Goal: Task Accomplishment & Management: Use online tool/utility

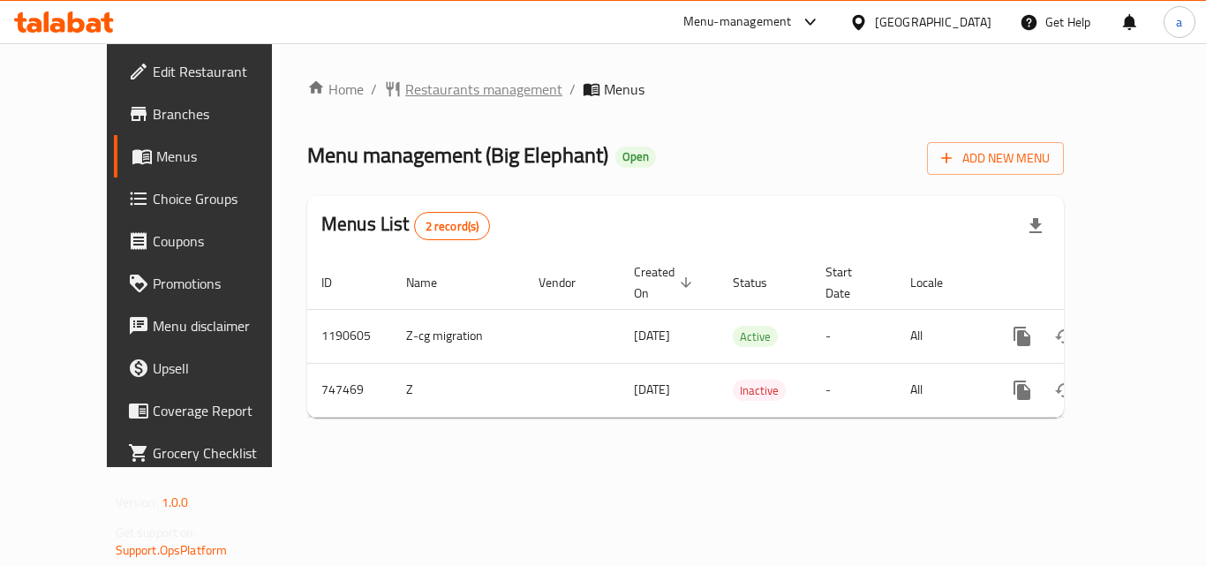
click at [405, 87] on span "Restaurants management" at bounding box center [483, 89] width 157 height 21
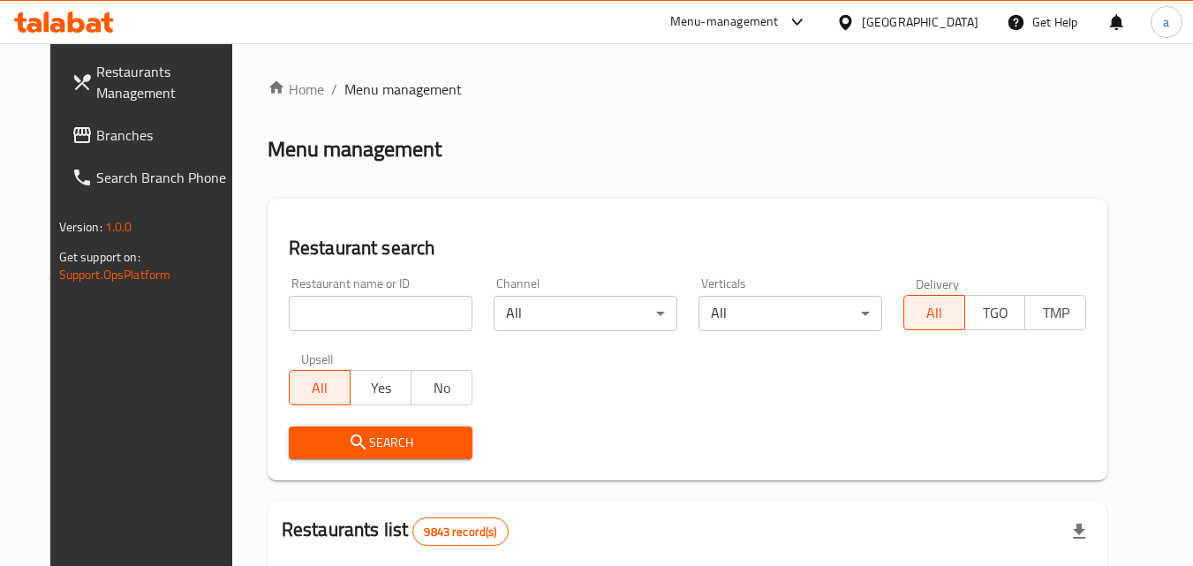
click at [338, 307] on div at bounding box center [596, 283] width 1193 height 566
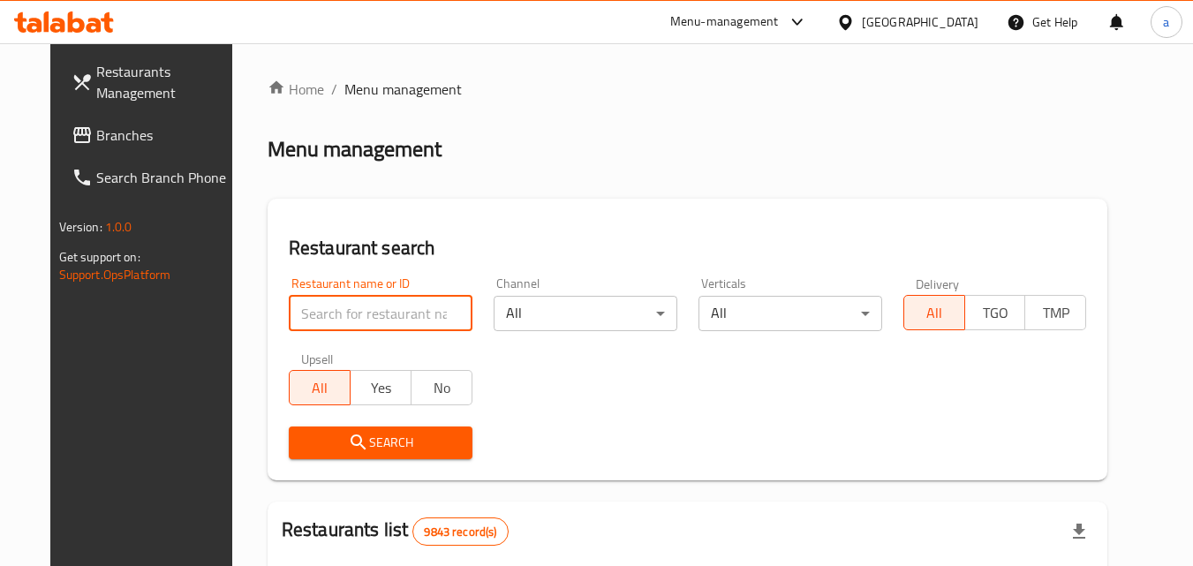
click at [338, 307] on input "search" at bounding box center [381, 313] width 184 height 35
paste input "648669"
type input "648669"
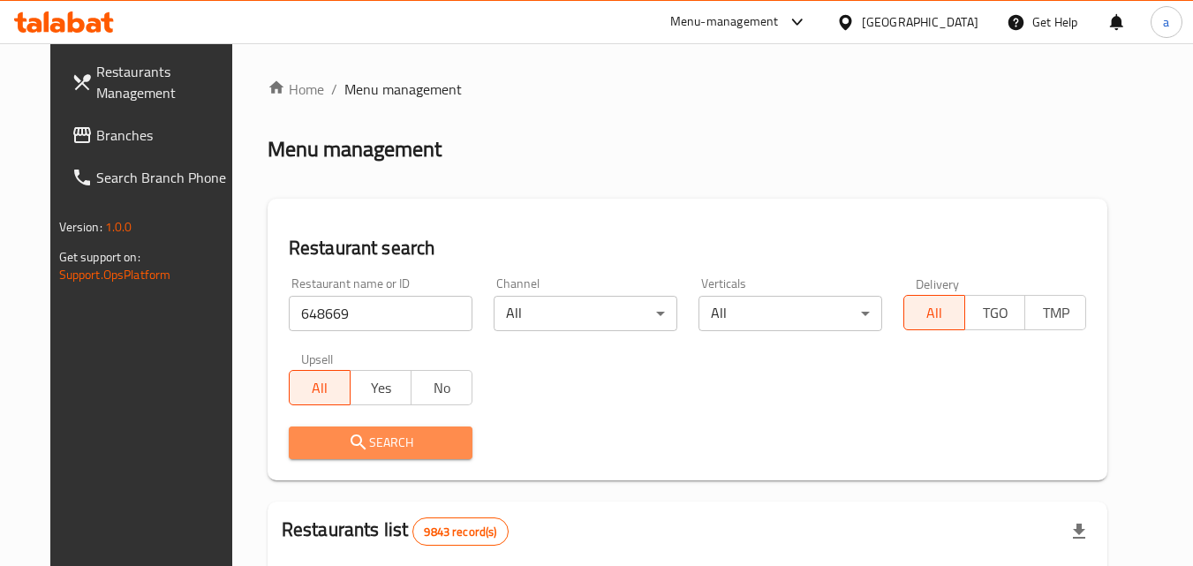
click at [351, 436] on icon "submit" at bounding box center [358, 441] width 15 height 15
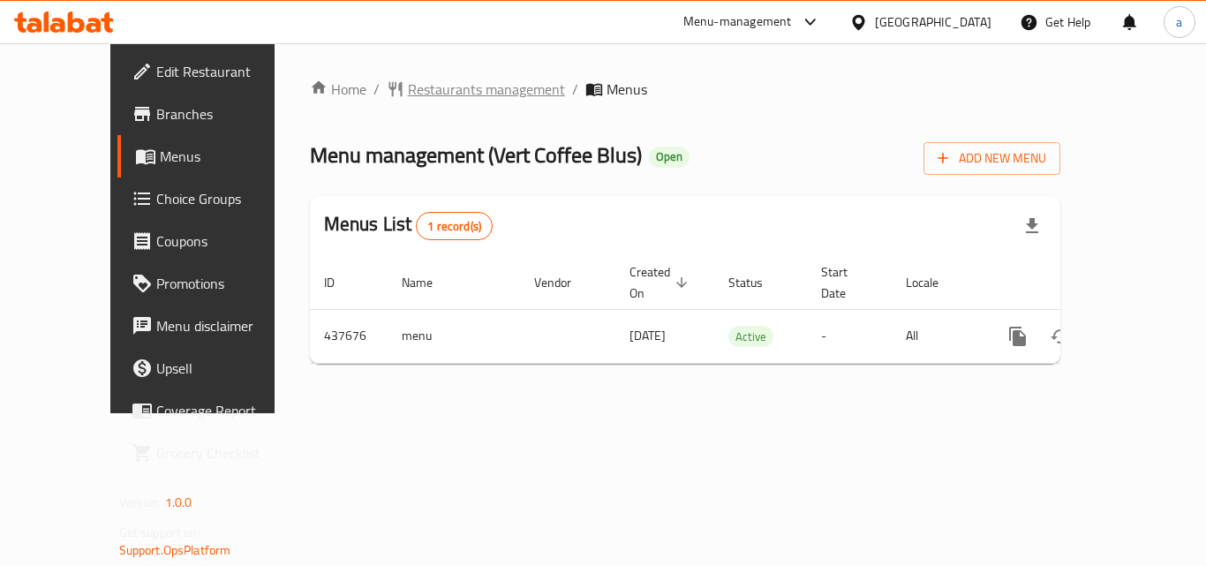
click at [419, 80] on span "Restaurants management" at bounding box center [486, 89] width 157 height 21
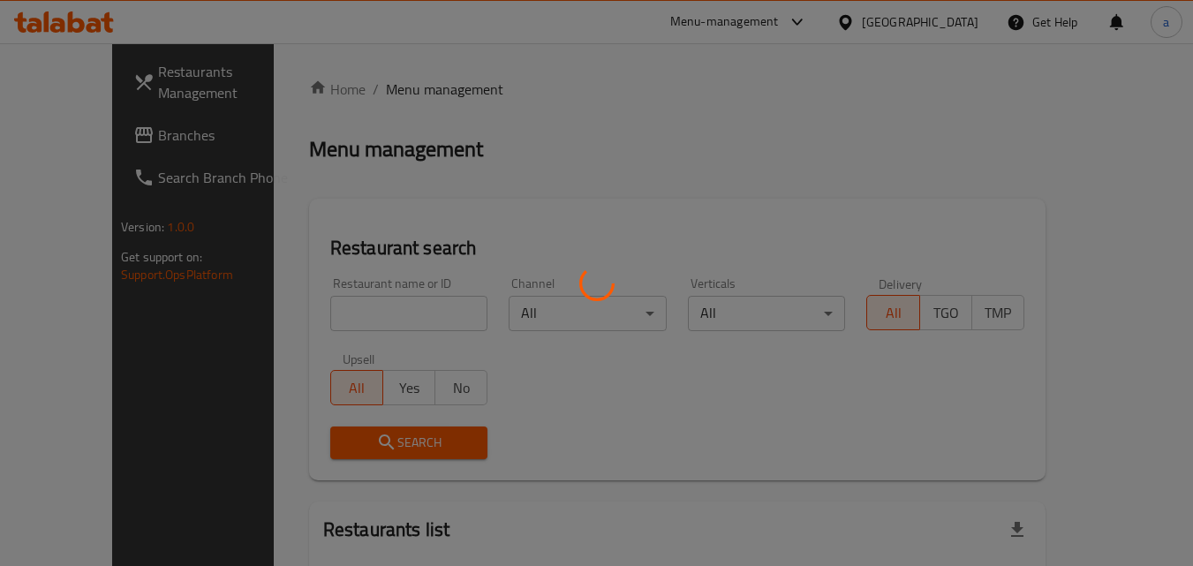
click at [301, 319] on div at bounding box center [596, 283] width 1193 height 566
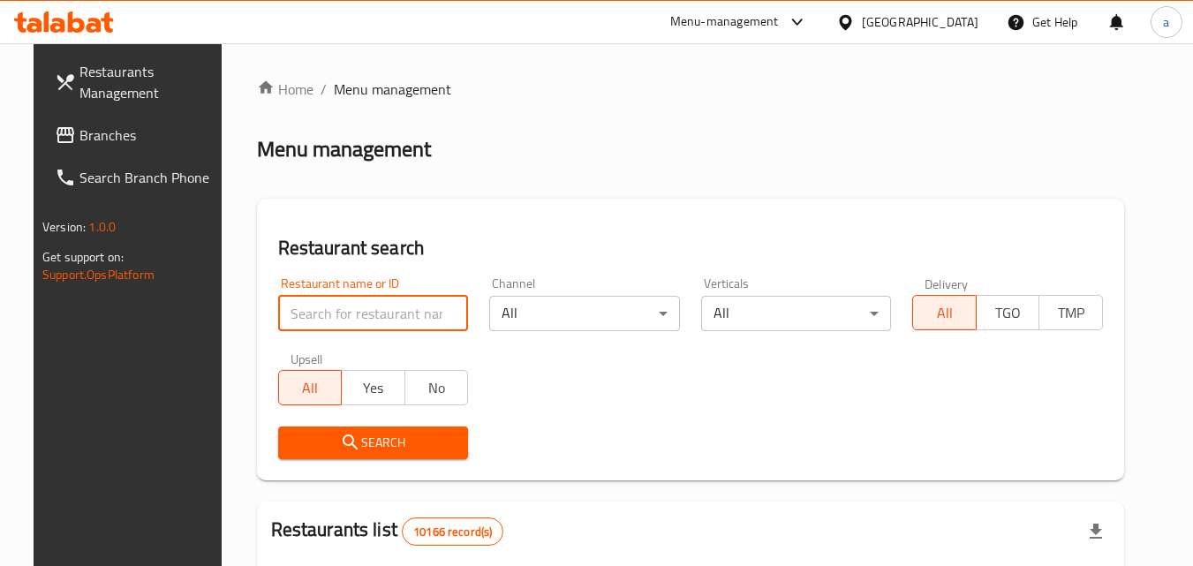
click at [301, 319] on input "search" at bounding box center [373, 313] width 191 height 35
paste input "632701"
type input "632701"
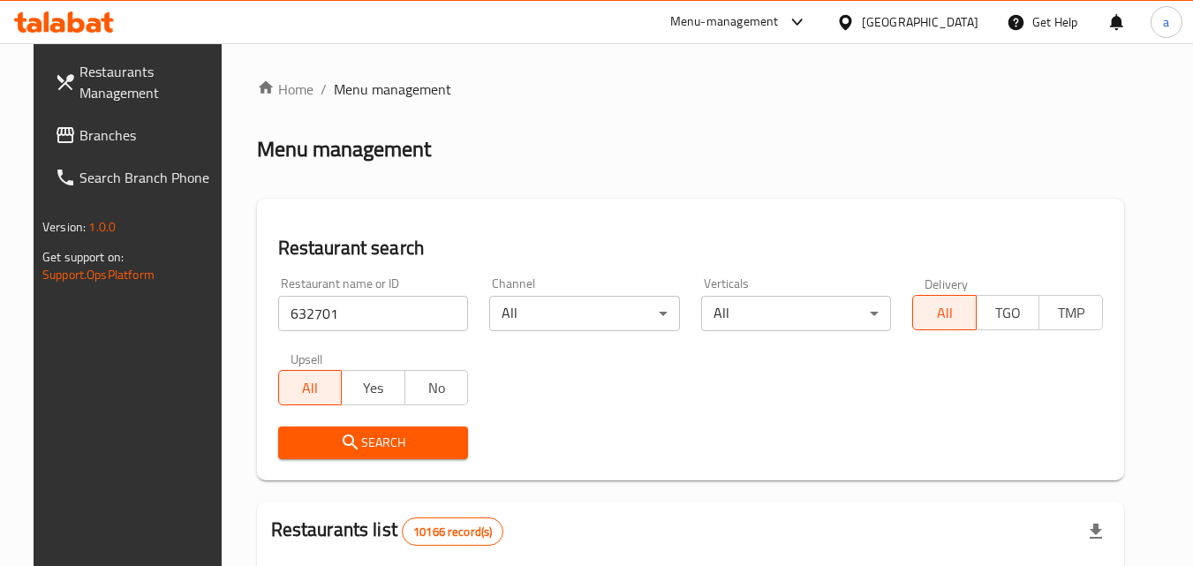
click at [306, 446] on span "Search" at bounding box center [373, 443] width 162 height 22
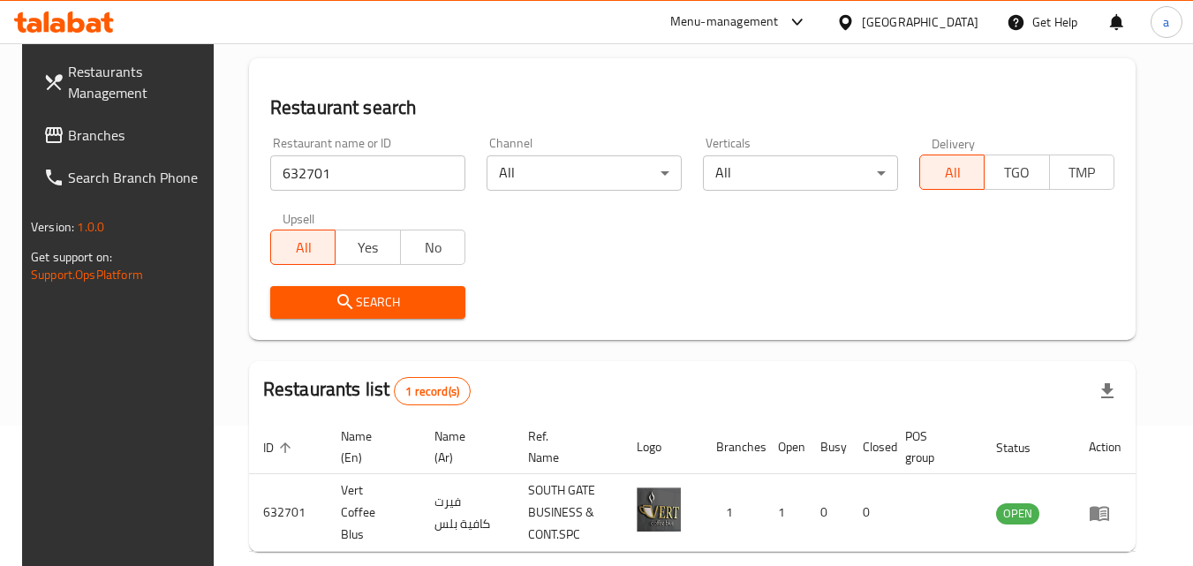
scroll to position [222, 0]
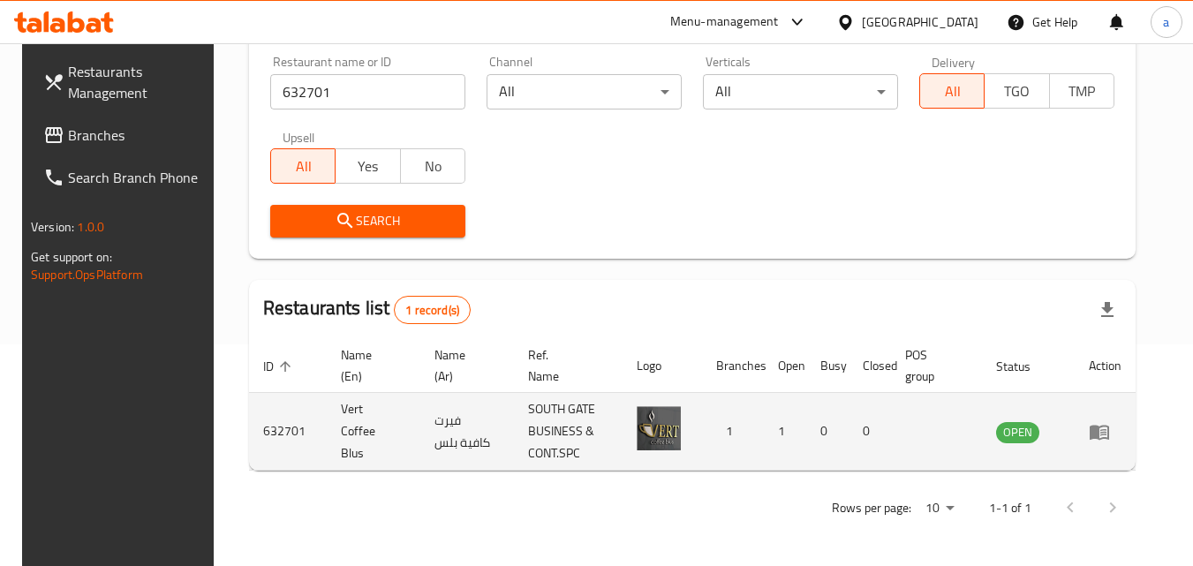
click at [349, 445] on td "Vert Coffee Blus" at bounding box center [374, 432] width 94 height 78
drag, startPoint x: 350, startPoint y: 445, endPoint x: 323, endPoint y: 421, distance: 35.6
click at [327, 421] on td "Vert Coffee Blus" at bounding box center [374, 432] width 94 height 78
copy td "Vert Coffee Blus"
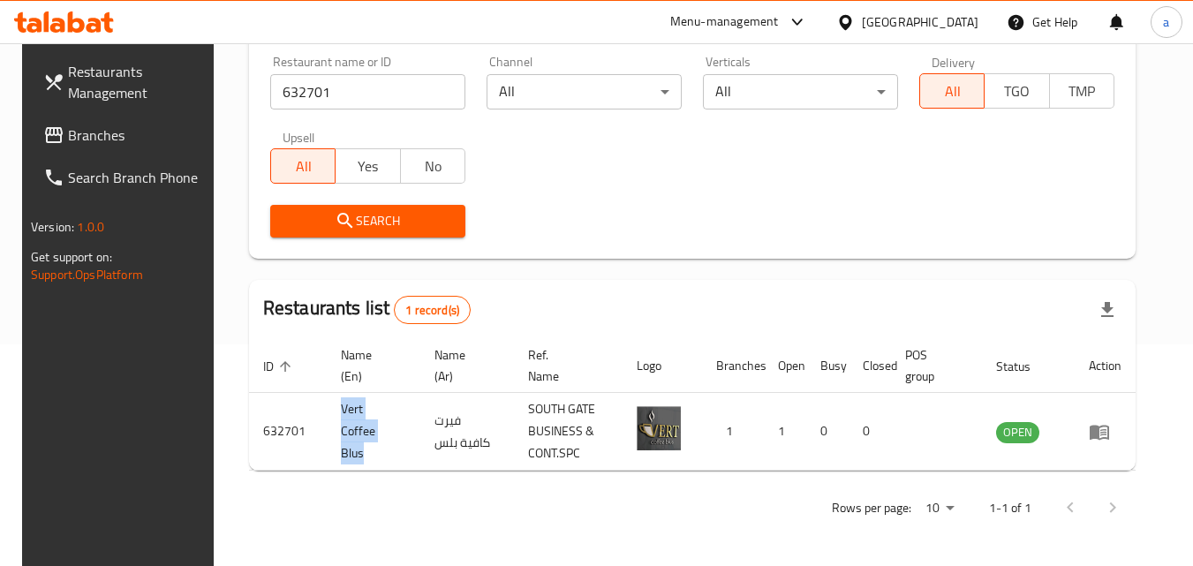
click at [43, 136] on icon at bounding box center [53, 135] width 21 height 21
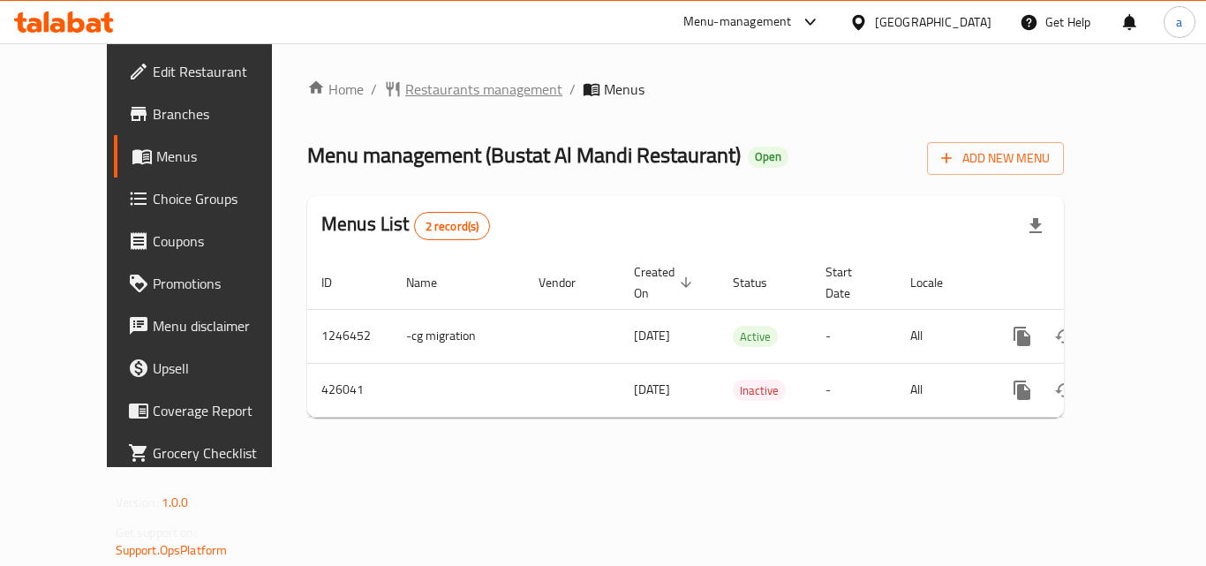
click at [442, 85] on span "Restaurants management" at bounding box center [483, 89] width 157 height 21
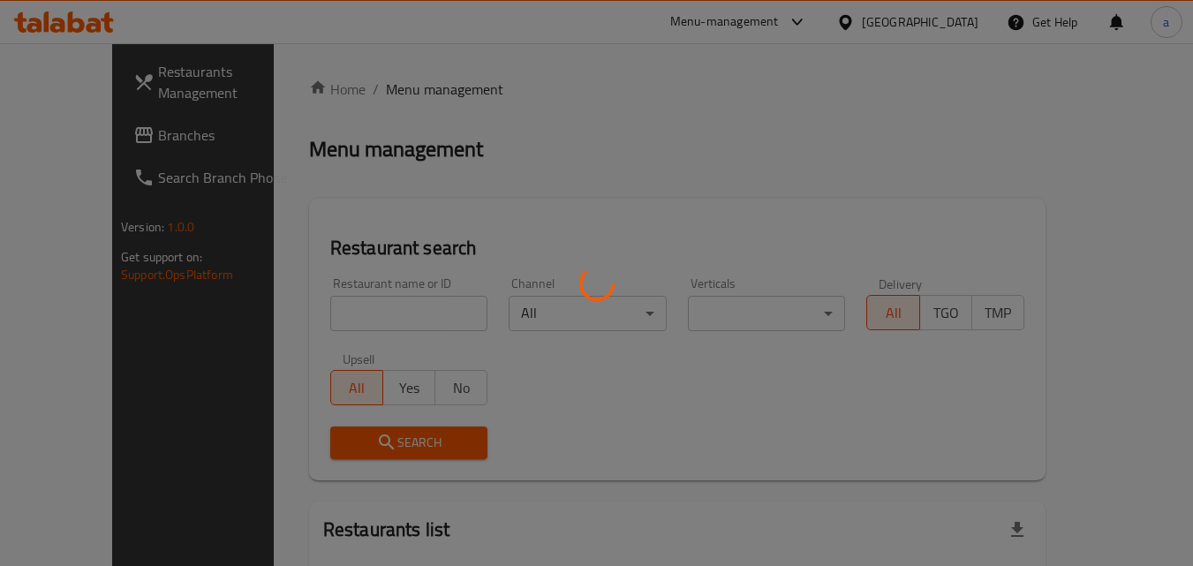
click at [399, 323] on div at bounding box center [596, 283] width 1193 height 566
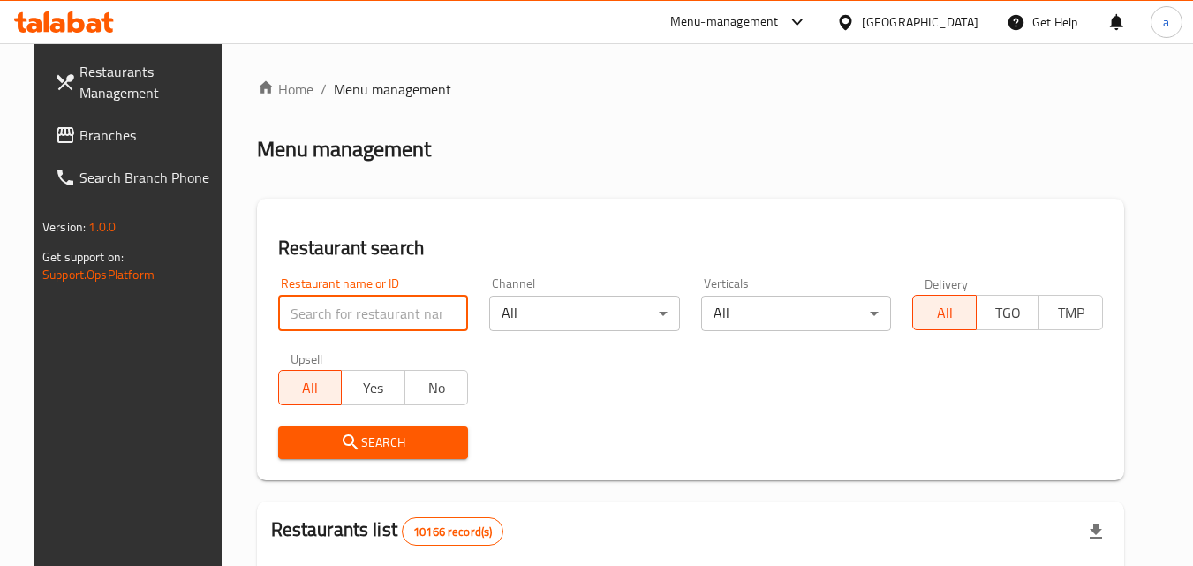
click at [399, 323] on input "search" at bounding box center [373, 313] width 191 height 35
paste input "632414"
type input "632414"
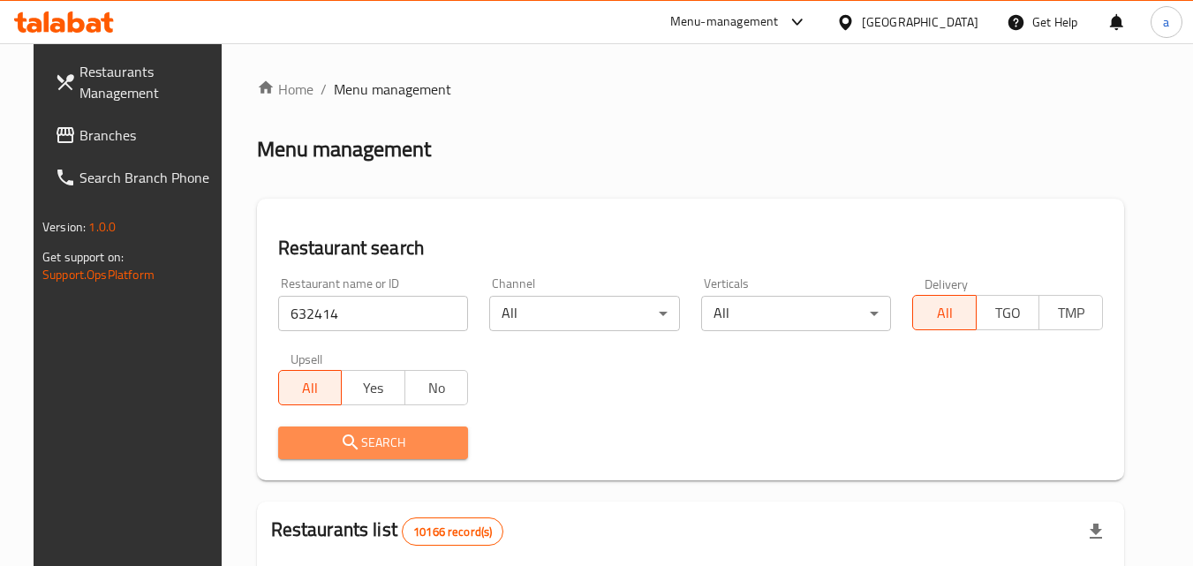
click at [313, 443] on span "Search" at bounding box center [373, 443] width 162 height 22
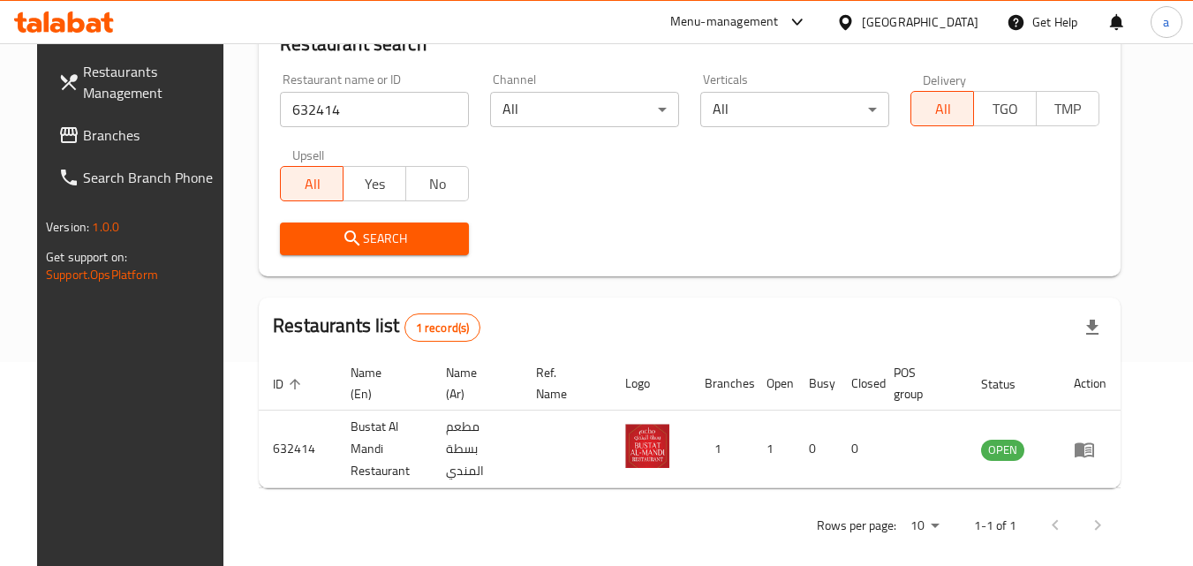
scroll to position [207, 0]
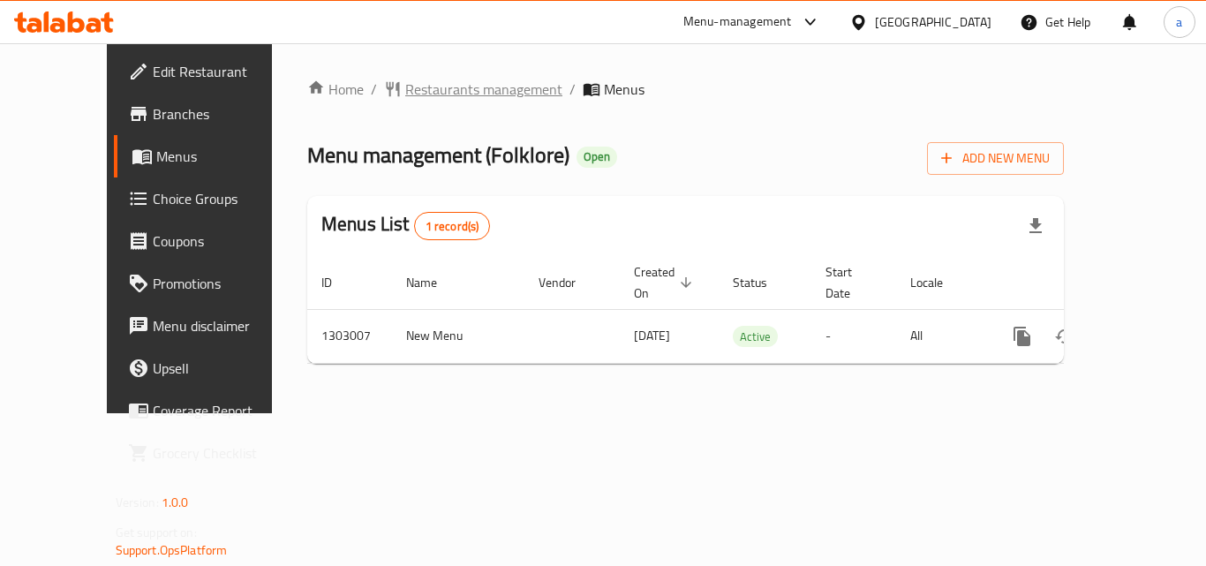
click at [412, 94] on span "Restaurants management" at bounding box center [483, 89] width 157 height 21
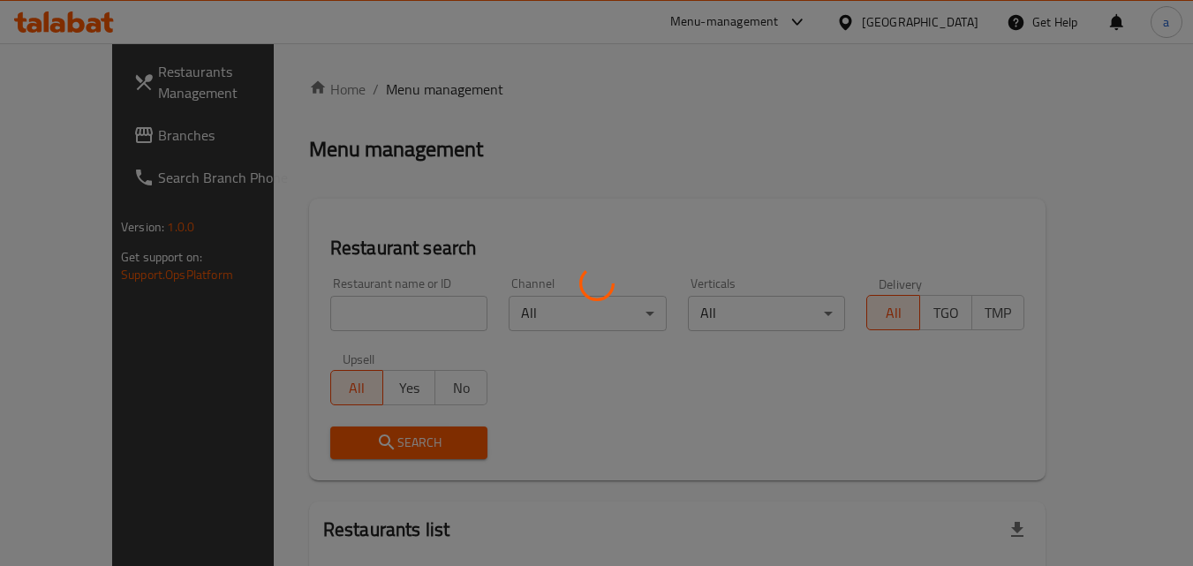
click at [336, 305] on div at bounding box center [596, 283] width 1193 height 566
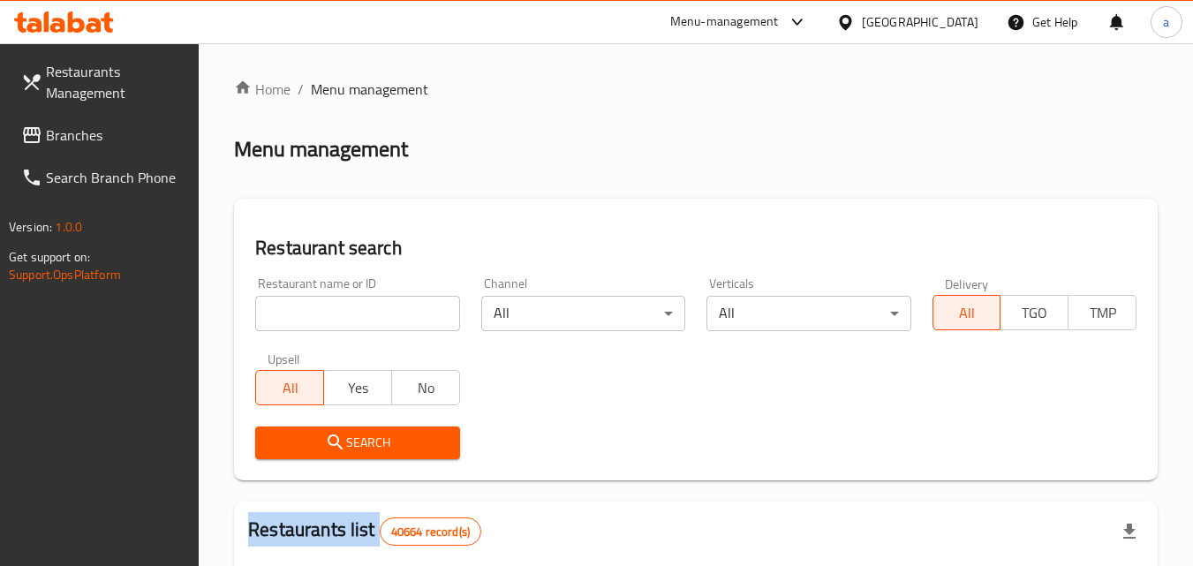
click at [336, 305] on input "search" at bounding box center [357, 313] width 204 height 35
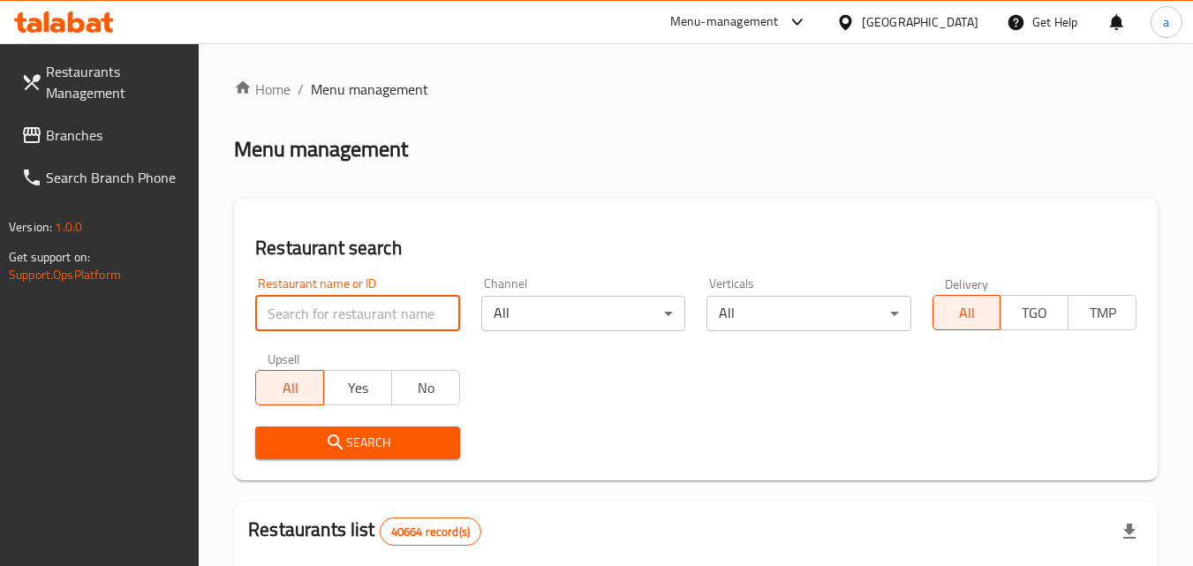
click at [336, 305] on input "search" at bounding box center [357, 313] width 204 height 35
paste input "702008"
type input "702008"
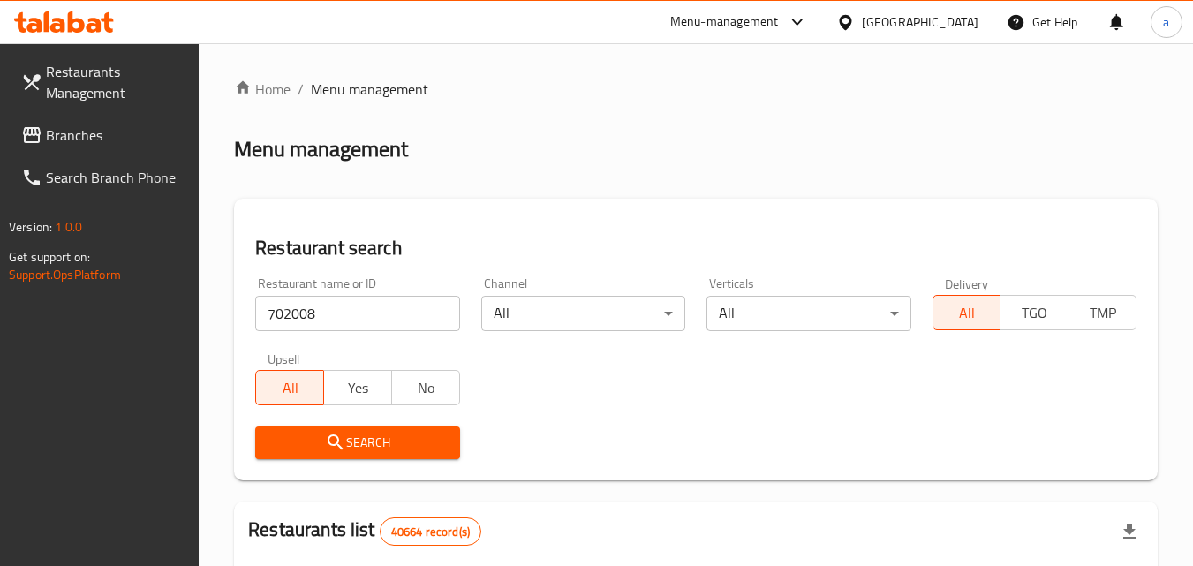
click at [331, 433] on icon "submit" at bounding box center [335, 442] width 21 height 21
